Goal: Task Accomplishment & Management: Manage account settings

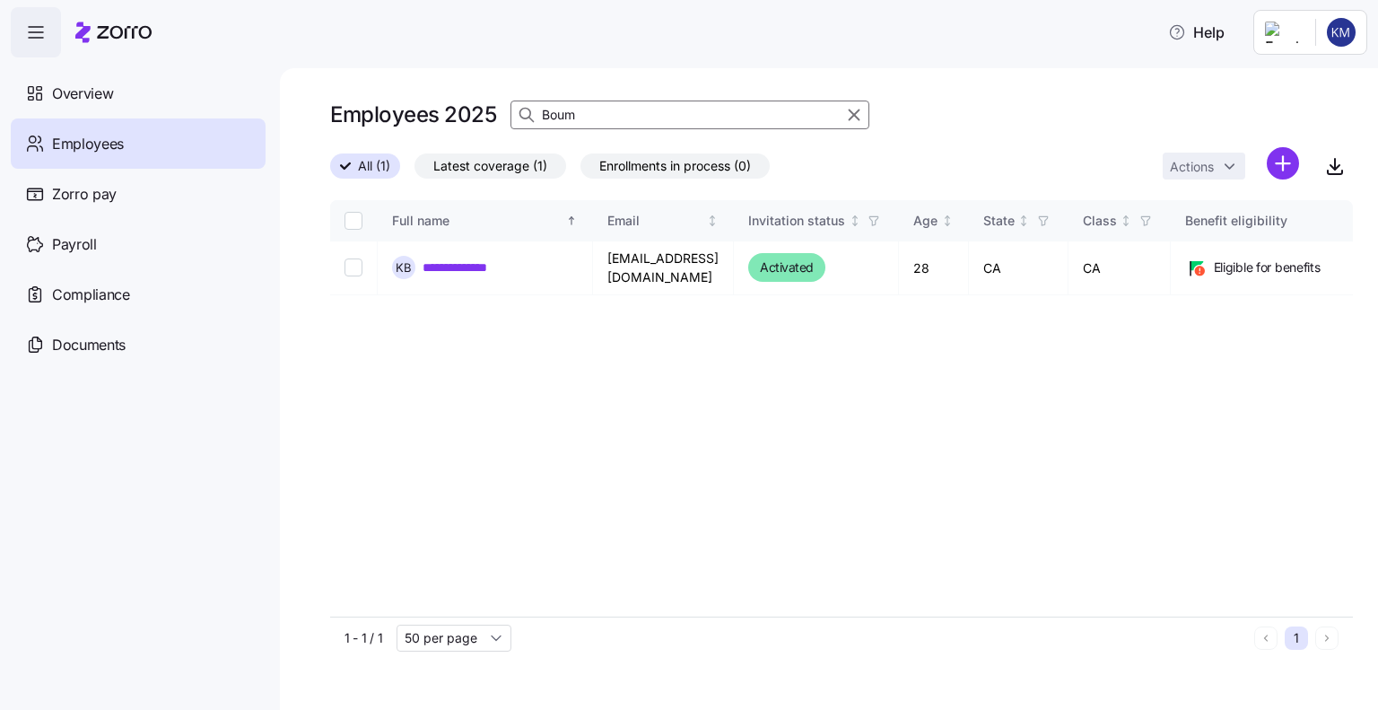
click at [600, 111] on input "Boum" at bounding box center [690, 115] width 359 height 29
type input "B"
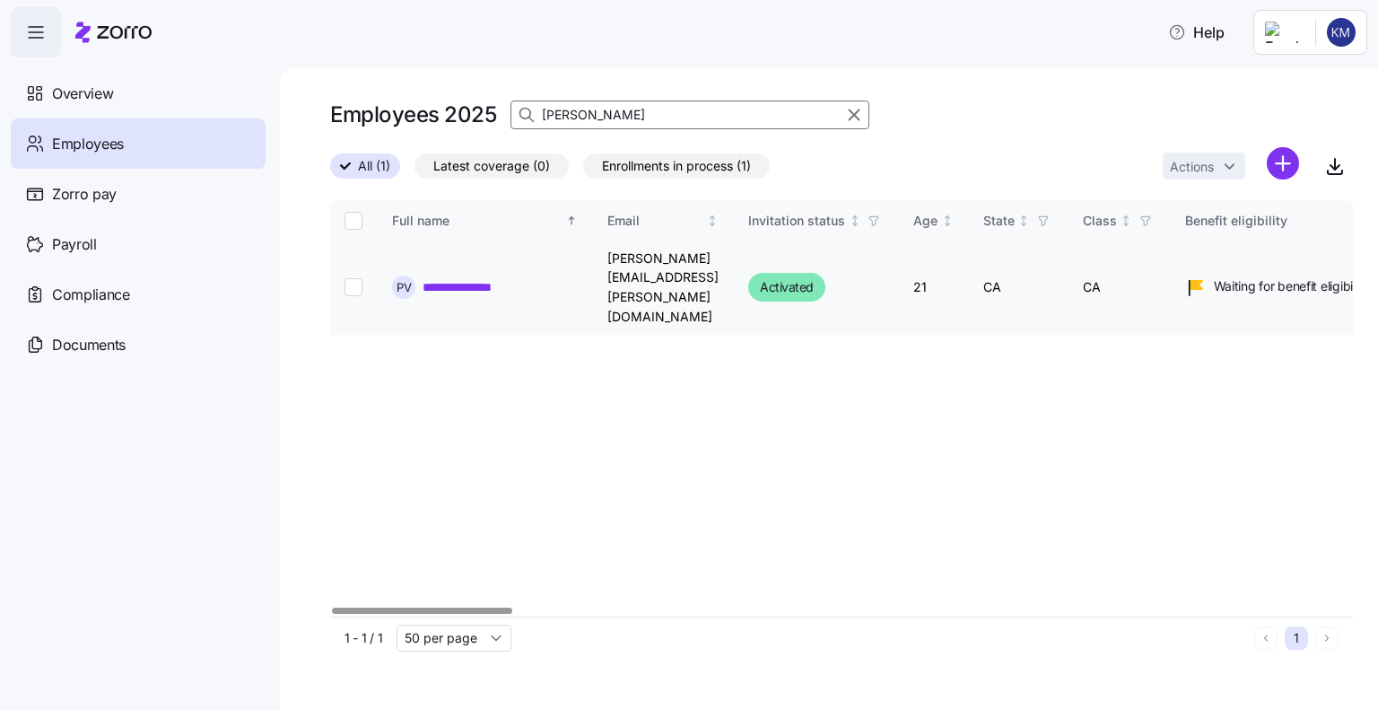
type input "[PERSON_NAME]"
click at [354, 278] on input "Select record 1" at bounding box center [354, 287] width 18 height 18
checkbox input "true"
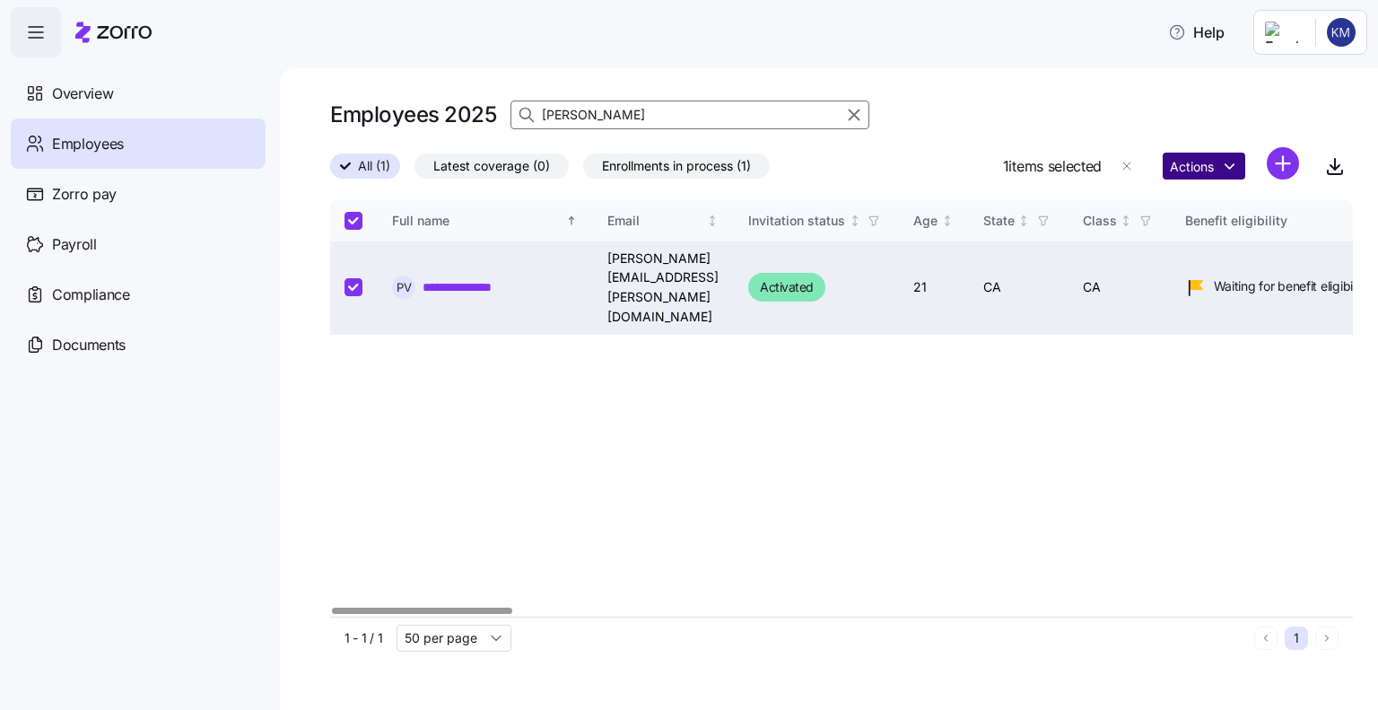
click at [1193, 175] on html "**********" at bounding box center [689, 349] width 1378 height 699
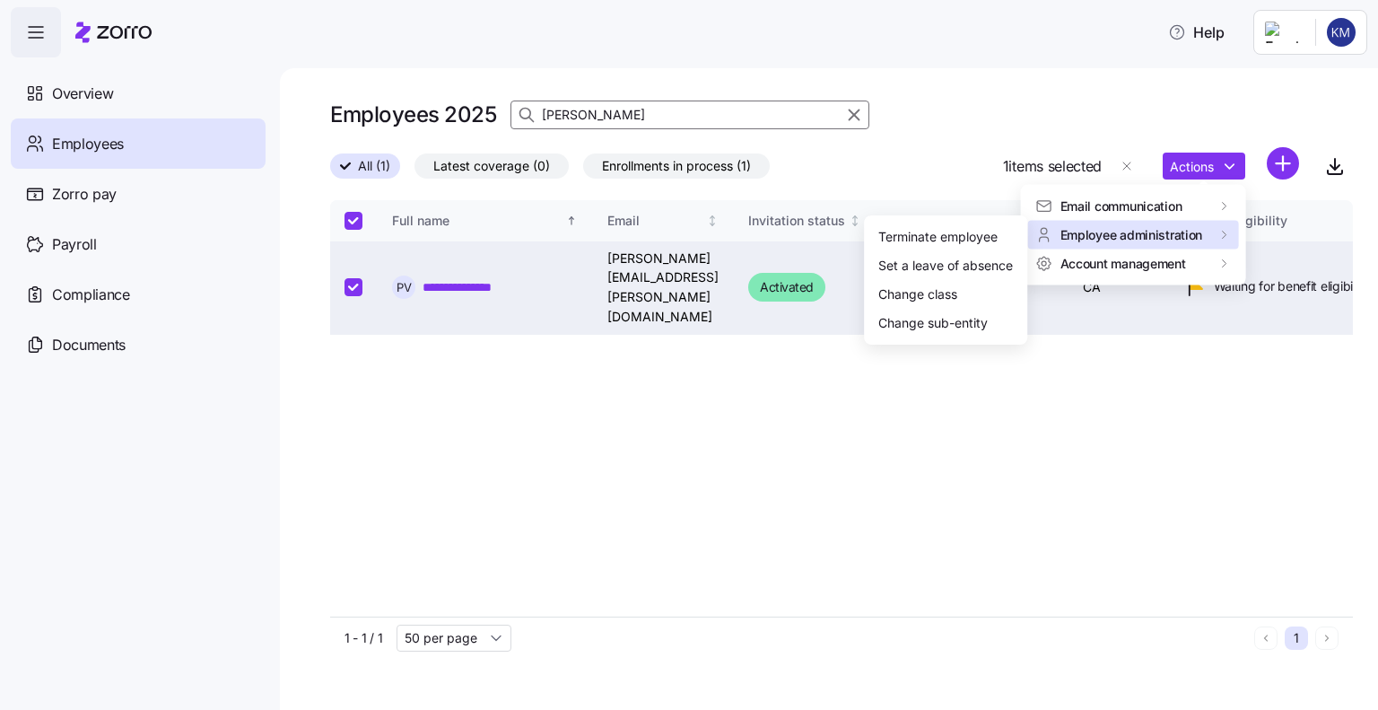
click at [1193, 232] on span "Employee administration" at bounding box center [1132, 234] width 143 height 18
click at [961, 223] on div "Terminate employee" at bounding box center [945, 237] width 149 height 29
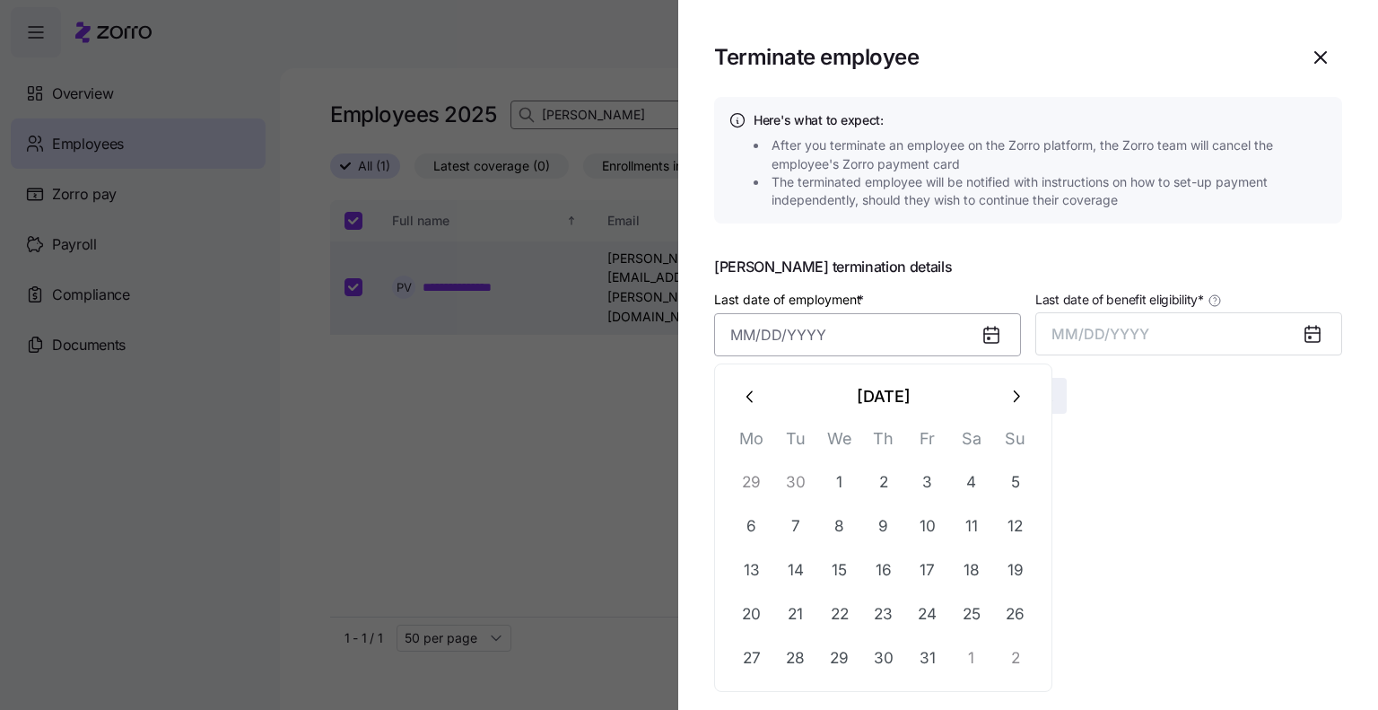
click at [798, 330] on input "Last date of employment *" at bounding box center [867, 334] width 307 height 43
click at [942, 525] on button "10" at bounding box center [927, 525] width 43 height 43
type input "[DATE]"
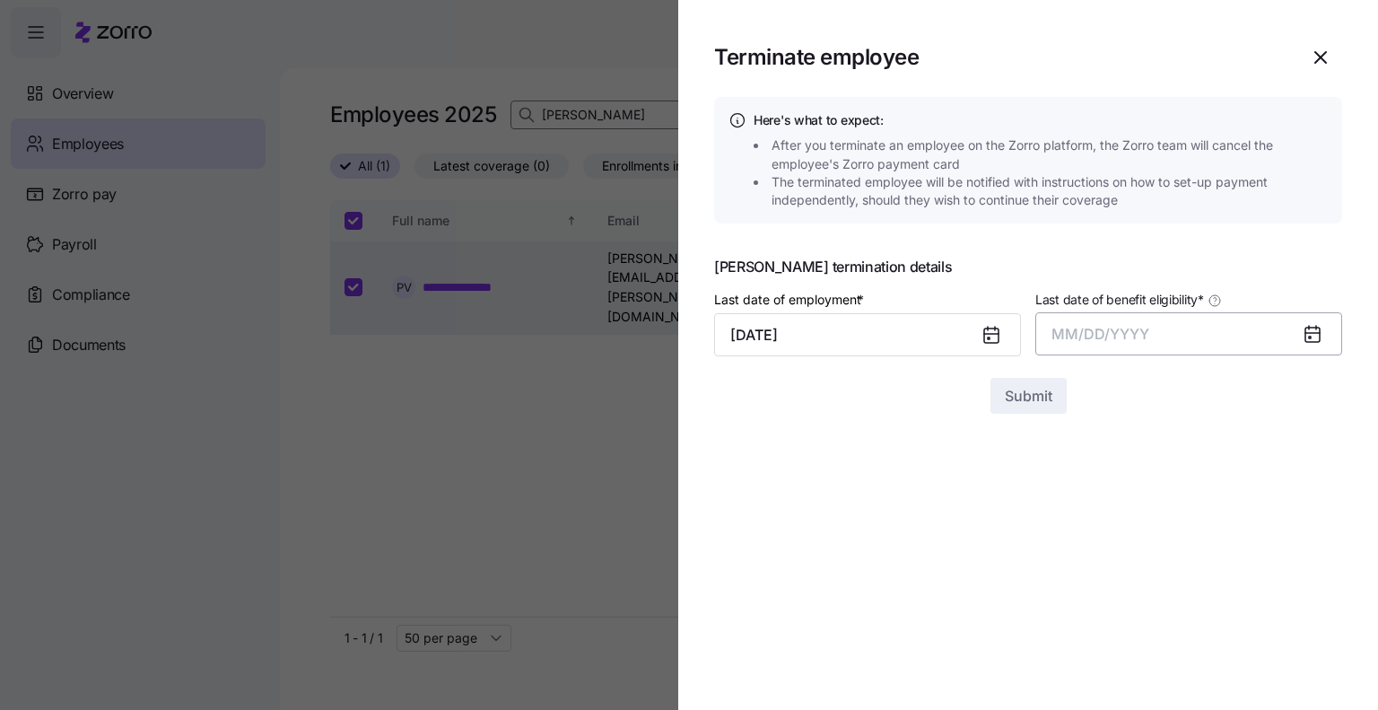
click at [1106, 339] on span "MM/DD/YYYY" at bounding box center [1101, 334] width 98 height 18
click at [1113, 571] on button "Oct" at bounding box center [1102, 577] width 102 height 43
click at [1014, 394] on span "Submit" at bounding box center [1029, 396] width 48 height 22
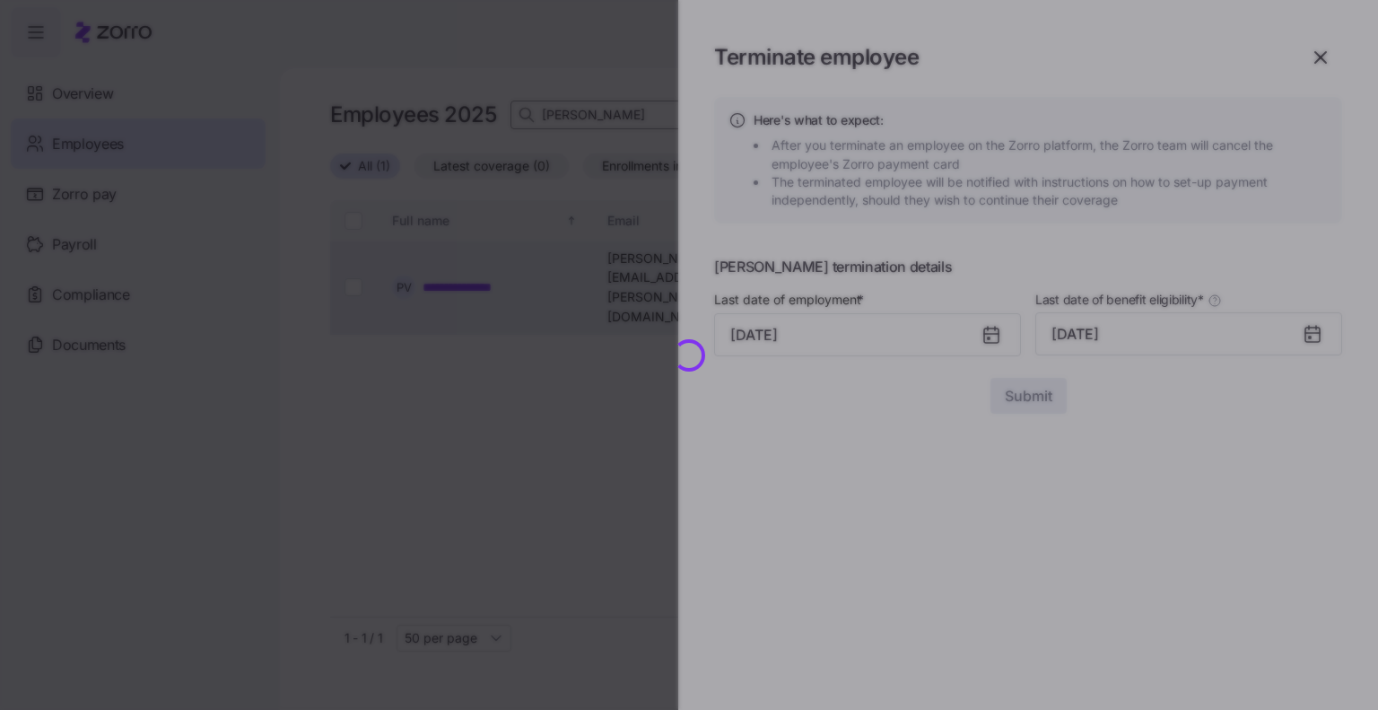
checkbox input "false"
